Goal: Task Accomplishment & Management: Manage account settings

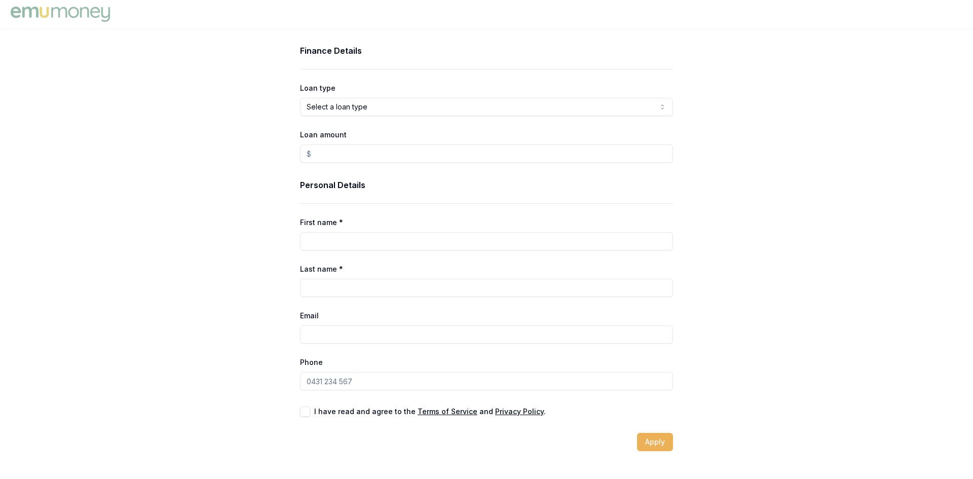
click at [79, 7] on img at bounding box center [60, 14] width 104 height 20
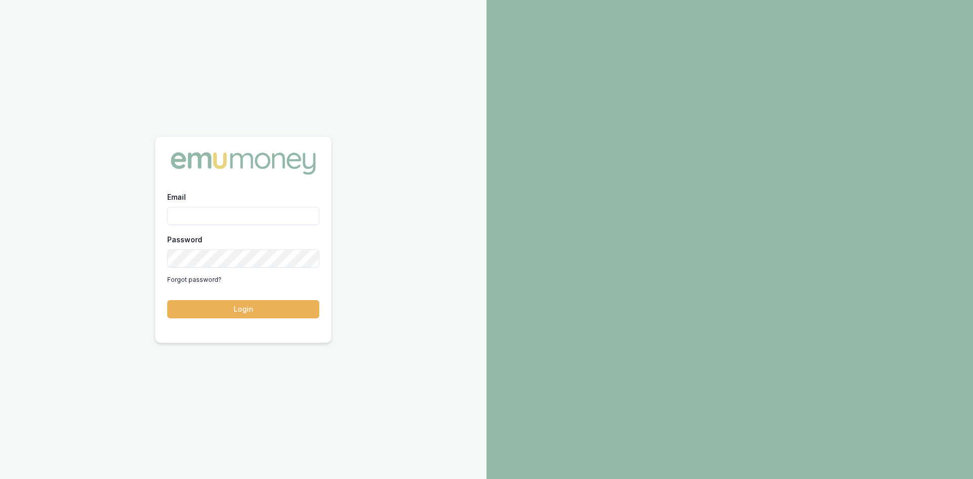
click at [196, 217] on input "Email" at bounding box center [243, 216] width 152 height 18
type input "[PERSON_NAME][EMAIL_ADDRESS][DOMAIN_NAME]"
drag, startPoint x: 214, startPoint y: 236, endPoint x: 377, endPoint y: 261, distance: 165.2
click at [377, 261] on div "Email [PERSON_NAME][EMAIL_ADDRESS][DOMAIN_NAME] Password Forgot password? Login" at bounding box center [243, 239] width 486 height 479
click at [280, 323] on div "Email [PERSON_NAME][EMAIL_ADDRESS][DOMAIN_NAME] Password Forgot password? Login" at bounding box center [243, 260] width 176 height 140
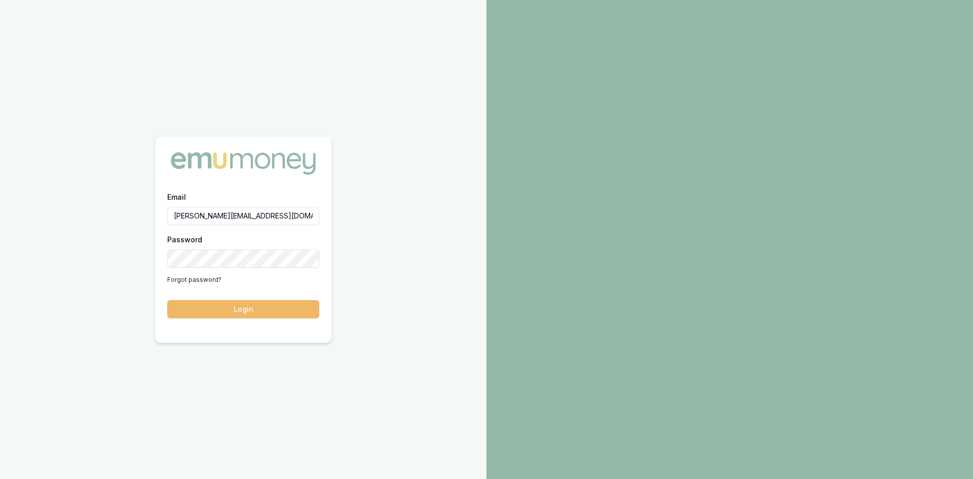
click at [279, 316] on button "Login" at bounding box center [243, 309] width 152 height 18
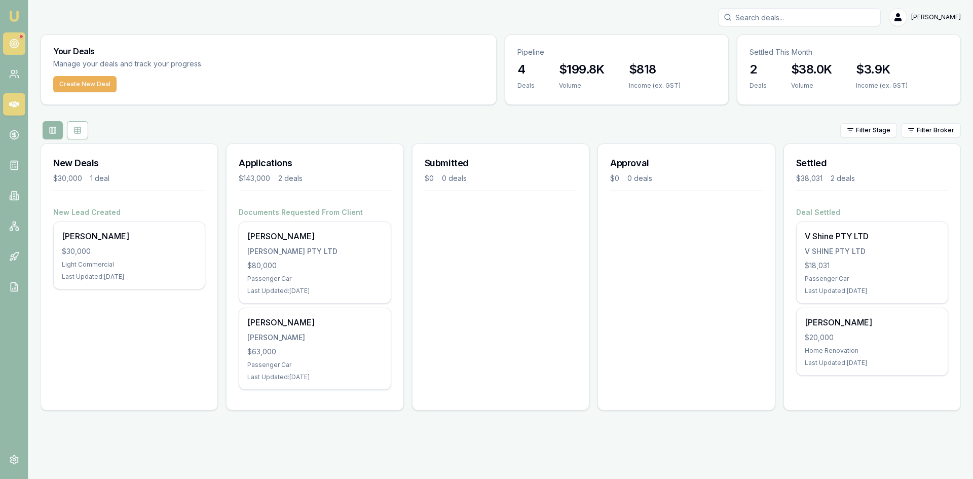
click at [15, 36] on link at bounding box center [14, 43] width 22 height 22
